Goal: Register for event/course

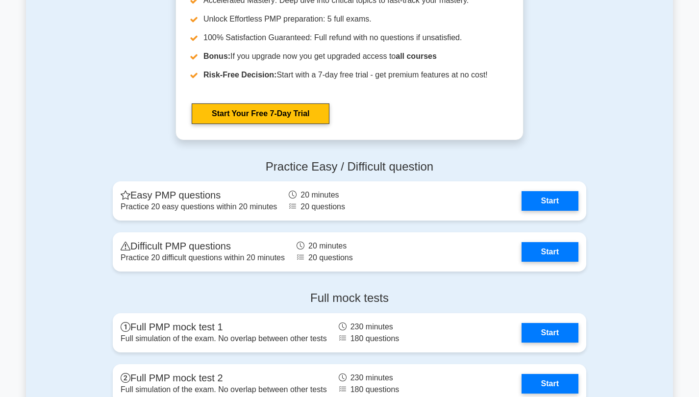
scroll to position [2570, 0]
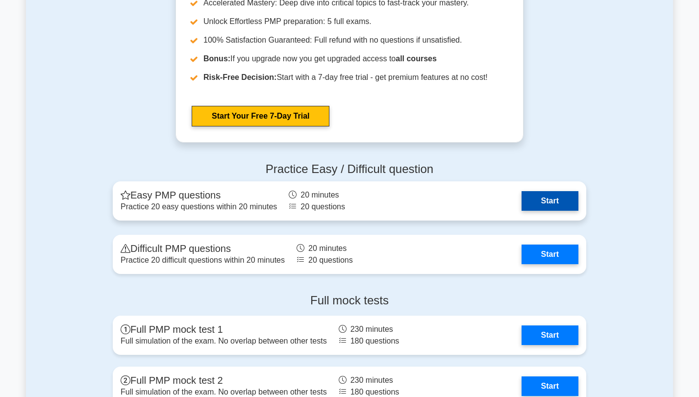
click at [544, 195] on link "Start" at bounding box center [549, 201] width 57 height 20
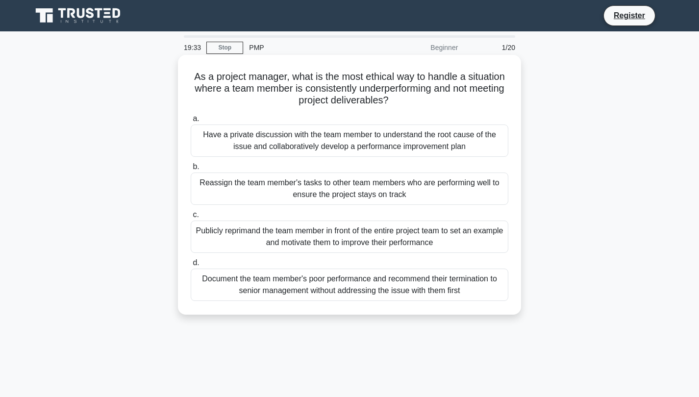
click at [307, 144] on div "Have a private discussion with the team member to understand the root cause of …" at bounding box center [349, 140] width 317 height 32
click at [191, 122] on input "a. Have a private discussion with the team member to understand the root cause …" at bounding box center [191, 119] width 0 height 6
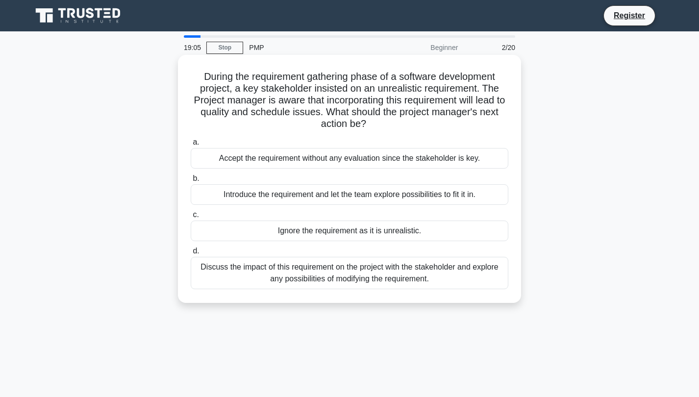
click at [319, 280] on div "Discuss the impact of this requirement on the project with the stakeholder and …" at bounding box center [349, 273] width 317 height 32
click at [191, 254] on input "d. Discuss the impact of this requirement on the project with the stakeholder a…" at bounding box center [191, 251] width 0 height 6
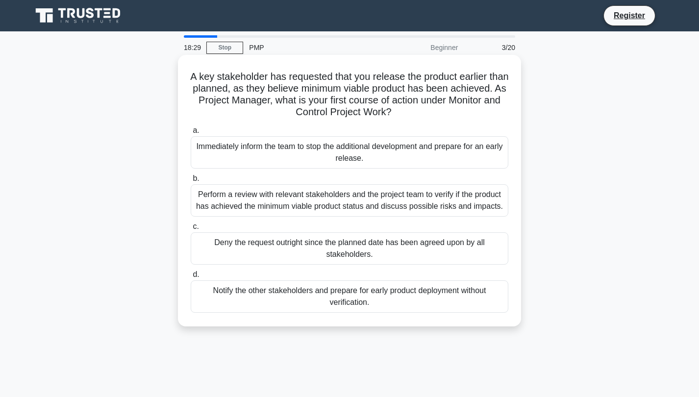
click at [290, 206] on div "Perform a review with relevant stakeholders and the project team to verify if t…" at bounding box center [349, 200] width 317 height 32
click at [191, 182] on input "b. Perform a review with relevant stakeholders and the project team to verify i…" at bounding box center [191, 178] width 0 height 6
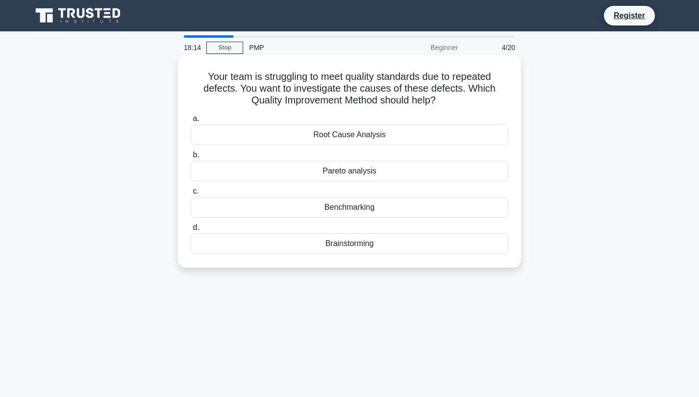
click at [359, 138] on div "Root Cause Analysis" at bounding box center [349, 134] width 317 height 21
click at [191, 122] on input "a. Root Cause Analysis" at bounding box center [191, 119] width 0 height 6
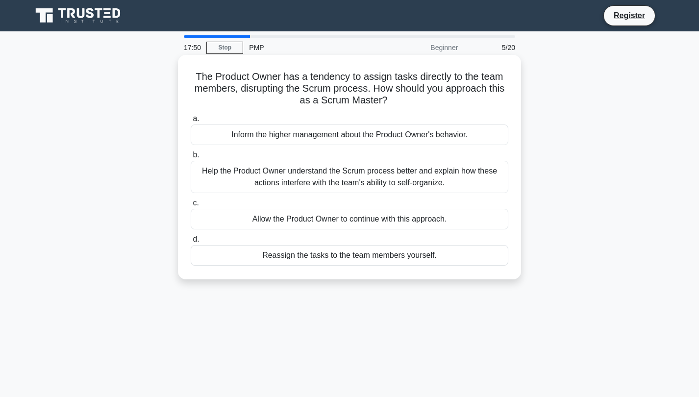
click at [296, 179] on div "Help the Product Owner understand the Scrum process better and explain how thes…" at bounding box center [349, 177] width 317 height 32
click at [191, 158] on input "b. Help the Product Owner understand the Scrum process better and explain how t…" at bounding box center [191, 155] width 0 height 6
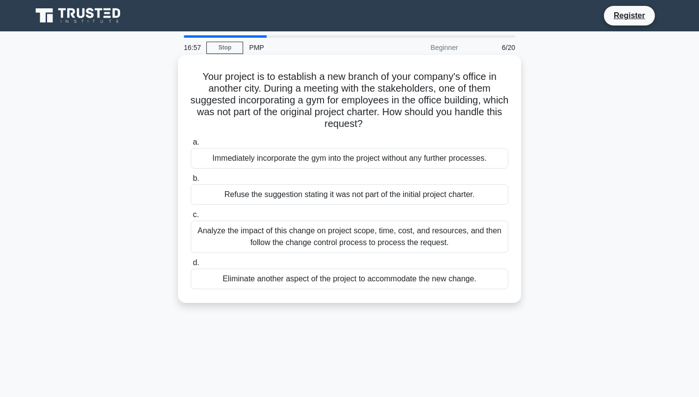
click at [240, 240] on div "Analyze the impact of this change on project scope, time, cost, and resources, …" at bounding box center [349, 236] width 317 height 32
click at [191, 218] on input "c. Analyze the impact of this change on project scope, time, cost, and resource…" at bounding box center [191, 215] width 0 height 6
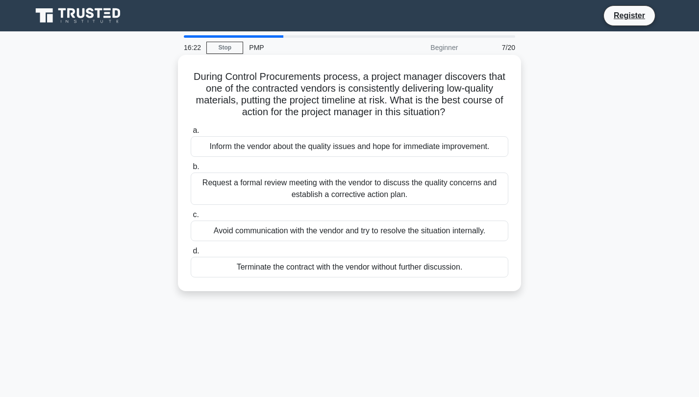
click at [290, 191] on div "Request a formal review meeting with the vendor to discuss the quality concerns…" at bounding box center [349, 188] width 317 height 32
click at [191, 170] on input "b. Request a formal review meeting with the vendor to discuss the quality conce…" at bounding box center [191, 167] width 0 height 6
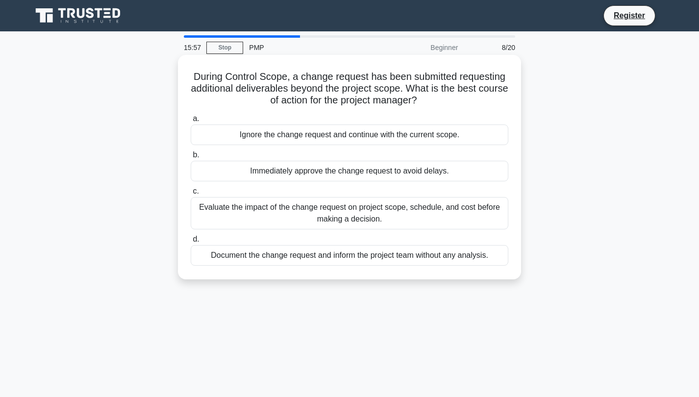
click at [287, 216] on div "Evaluate the impact of the change request on project scope, schedule, and cost …" at bounding box center [349, 213] width 317 height 32
click at [191, 194] on input "c. Evaluate the impact of the change request on project scope, schedule, and co…" at bounding box center [191, 191] width 0 height 6
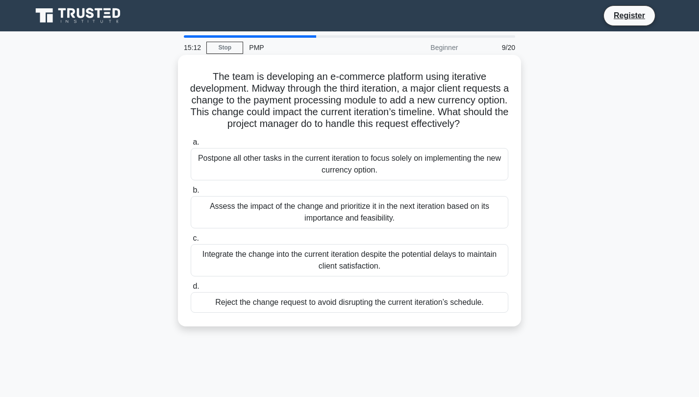
click at [278, 209] on div "Assess the impact of the change and prioritize it in the next iteration based o…" at bounding box center [349, 212] width 317 height 32
click at [191, 194] on input "b. Assess the impact of the change and prioritize it in the next iteration base…" at bounding box center [191, 190] width 0 height 6
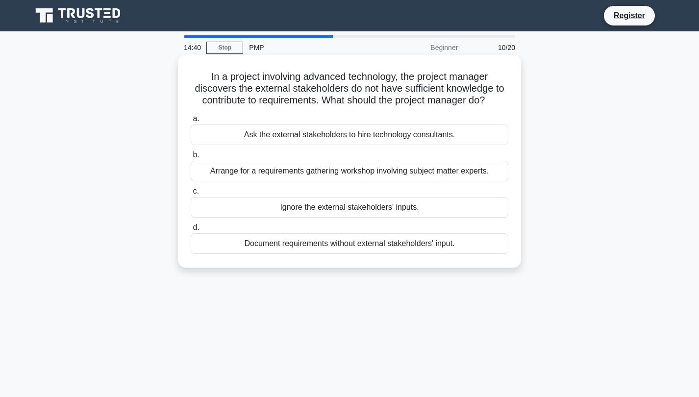
click at [316, 173] on div "Arrange for a requirements gathering workshop involving subject matter experts." at bounding box center [349, 171] width 317 height 21
click at [191, 158] on input "b. Arrange for a requirements gathering workshop involving subject matter exper…" at bounding box center [191, 155] width 0 height 6
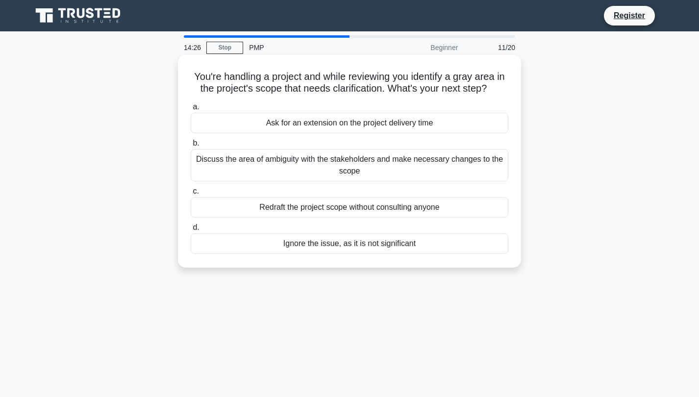
click at [281, 171] on div "Discuss the area of ambiguity with the stakeholders and make necessary changes …" at bounding box center [349, 165] width 317 height 32
click at [191, 146] on input "b. Discuss the area of ambiguity with the stakeholders and make necessary chang…" at bounding box center [191, 143] width 0 height 6
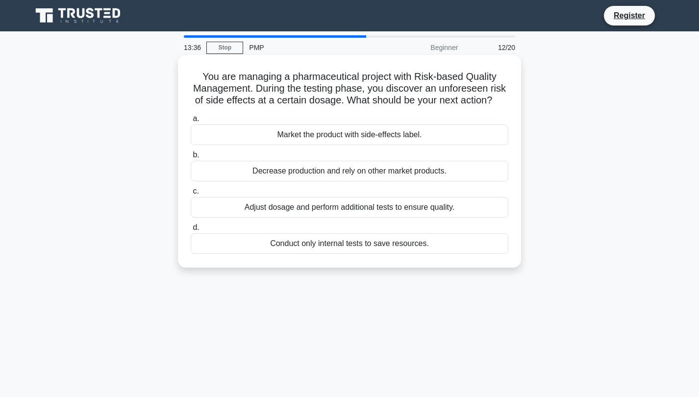
click at [305, 202] on div "Adjust dosage and perform additional tests to ensure quality." at bounding box center [349, 207] width 317 height 21
click at [191, 194] on input "c. Adjust dosage and perform additional tests to ensure quality." at bounding box center [191, 191] width 0 height 6
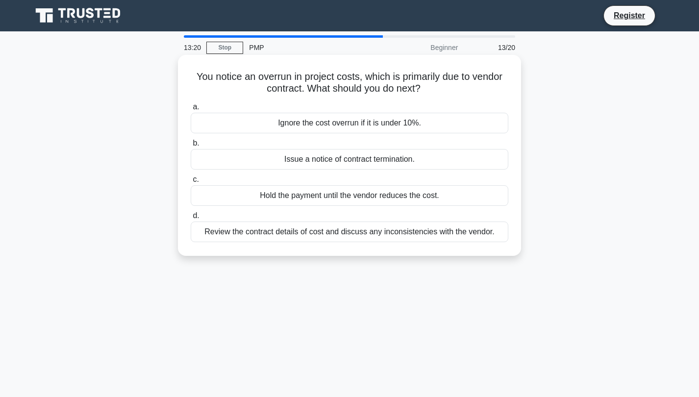
click at [301, 232] on div "Review the contract details of cost and discuss any inconsistencies with the ve…" at bounding box center [349, 231] width 317 height 21
click at [191, 219] on input "d. Review the contract details of cost and discuss any inconsistencies with the…" at bounding box center [191, 216] width 0 height 6
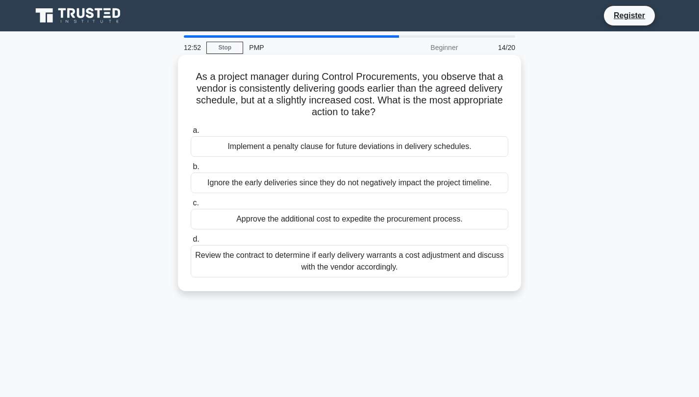
click at [238, 260] on div "Review the contract to determine if early delivery warrants a cost adjustment a…" at bounding box center [349, 261] width 317 height 32
click at [191, 242] on input "d. Review the contract to determine if early delivery warrants a cost adjustmen…" at bounding box center [191, 239] width 0 height 6
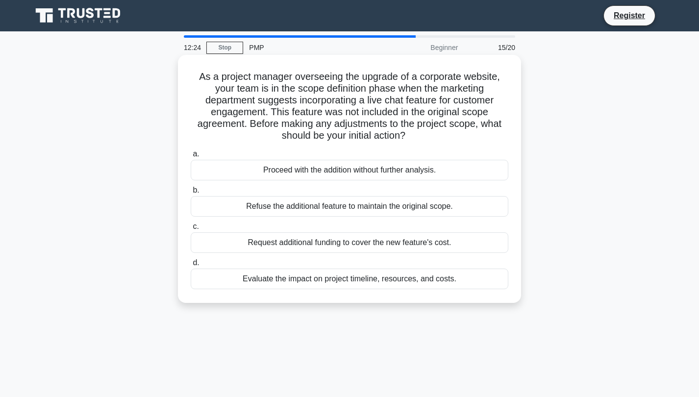
click at [285, 272] on div "Evaluate the impact on project timeline, resources, and costs." at bounding box center [349, 278] width 317 height 21
click at [191, 266] on input "d. Evaluate the impact on project timeline, resources, and costs." at bounding box center [191, 263] width 0 height 6
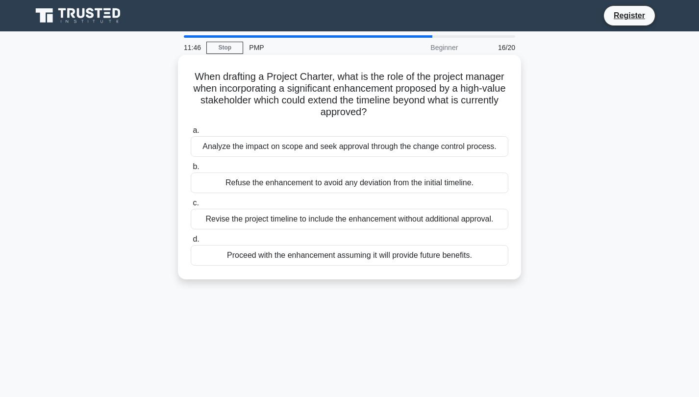
click at [264, 148] on div "Analyze the impact on scope and seek approval through the change control proces…" at bounding box center [349, 146] width 317 height 21
click at [191, 134] on input "a. Analyze the impact on scope and seek approval through the change control pro…" at bounding box center [191, 130] width 0 height 6
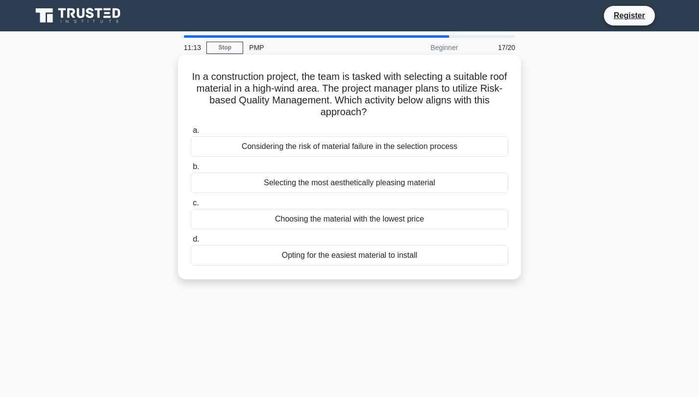
click at [260, 143] on div "Considering the risk of material failure in the selection process" at bounding box center [349, 146] width 317 height 21
click at [191, 134] on input "a. Considering the risk of material failure in the selection process" at bounding box center [191, 130] width 0 height 6
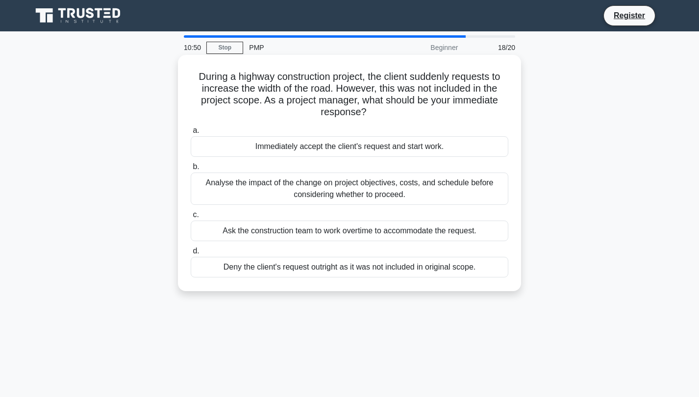
click at [297, 189] on div "Analyse the impact of the change on project objectives, costs, and schedule bef…" at bounding box center [349, 188] width 317 height 32
click at [191, 170] on input "b. Analyse the impact of the change on project objectives, costs, and schedule …" at bounding box center [191, 167] width 0 height 6
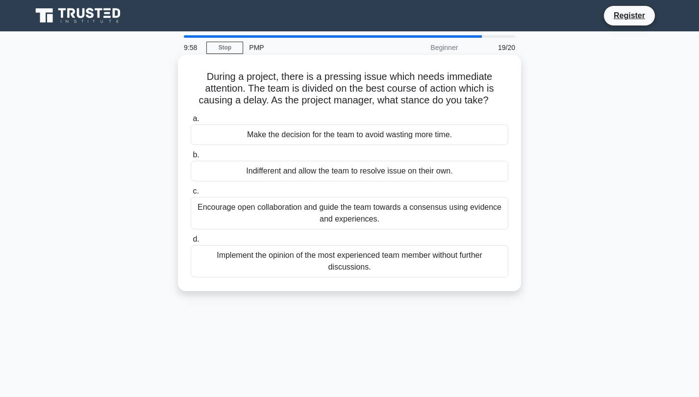
click at [364, 216] on div "Encourage open collaboration and guide the team towards a consensus using evide…" at bounding box center [349, 213] width 317 height 32
click at [191, 194] on input "c. Encourage open collaboration and guide the team towards a consensus using ev…" at bounding box center [191, 191] width 0 height 6
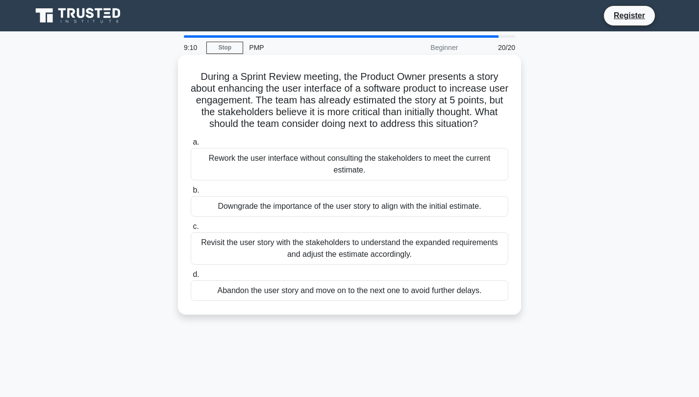
click at [355, 246] on div "Revisit the user story with the stakeholders to understand the expanded require…" at bounding box center [349, 248] width 317 height 32
click at [191, 230] on input "c. Revisit the user story with the stakeholders to understand the expanded requ…" at bounding box center [191, 226] width 0 height 6
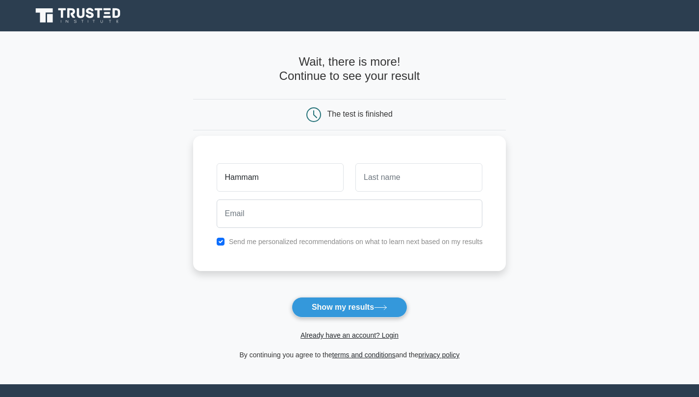
type input "Hammam"
type input "Aljundi"
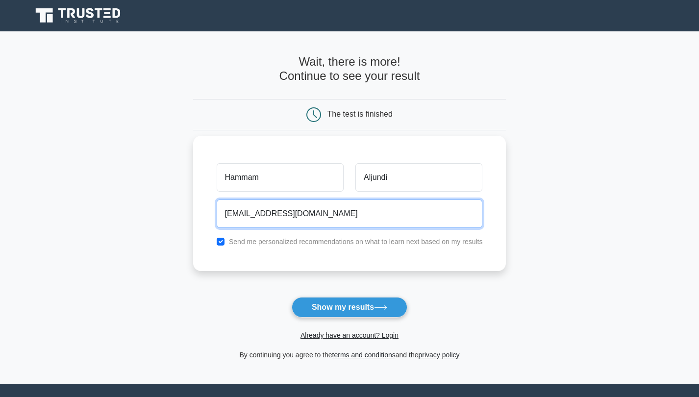
type input "gsmrohmaj@gmail.com"
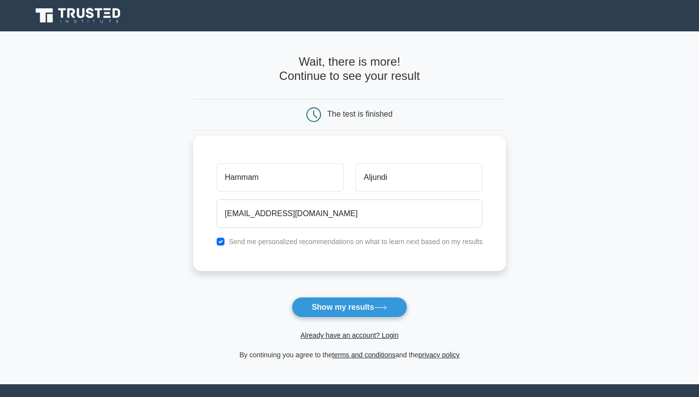
click at [217, 240] on input "checkbox" at bounding box center [221, 242] width 8 height 8
checkbox input "false"
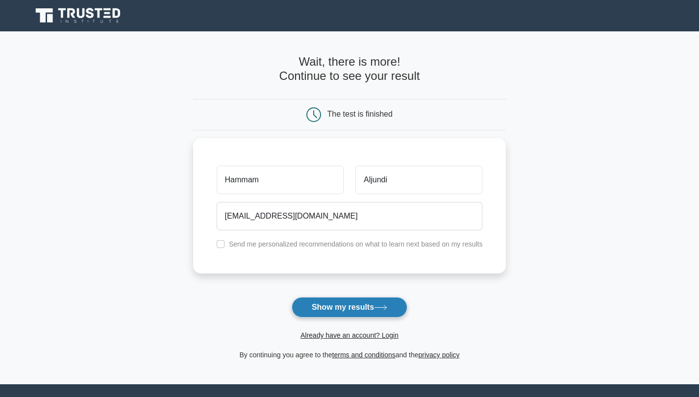
click at [342, 308] on button "Show my results" at bounding box center [349, 307] width 116 height 21
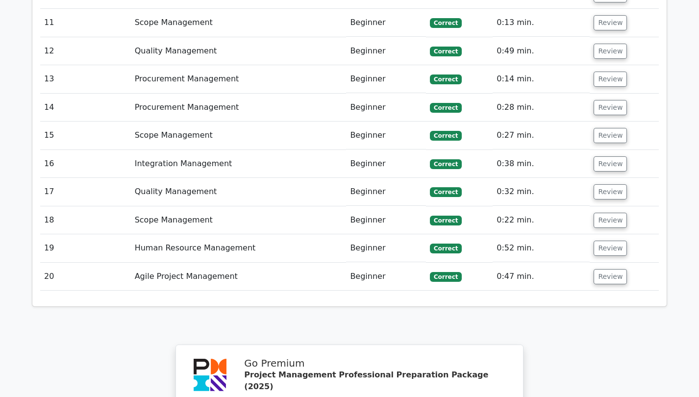
scroll to position [1739, 0]
click at [606, 268] on button "Review" at bounding box center [609, 275] width 33 height 15
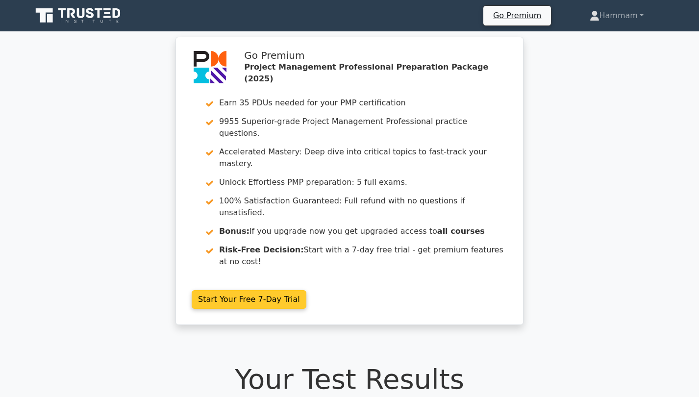
scroll to position [0, 0]
